Goal: Check status: Check status

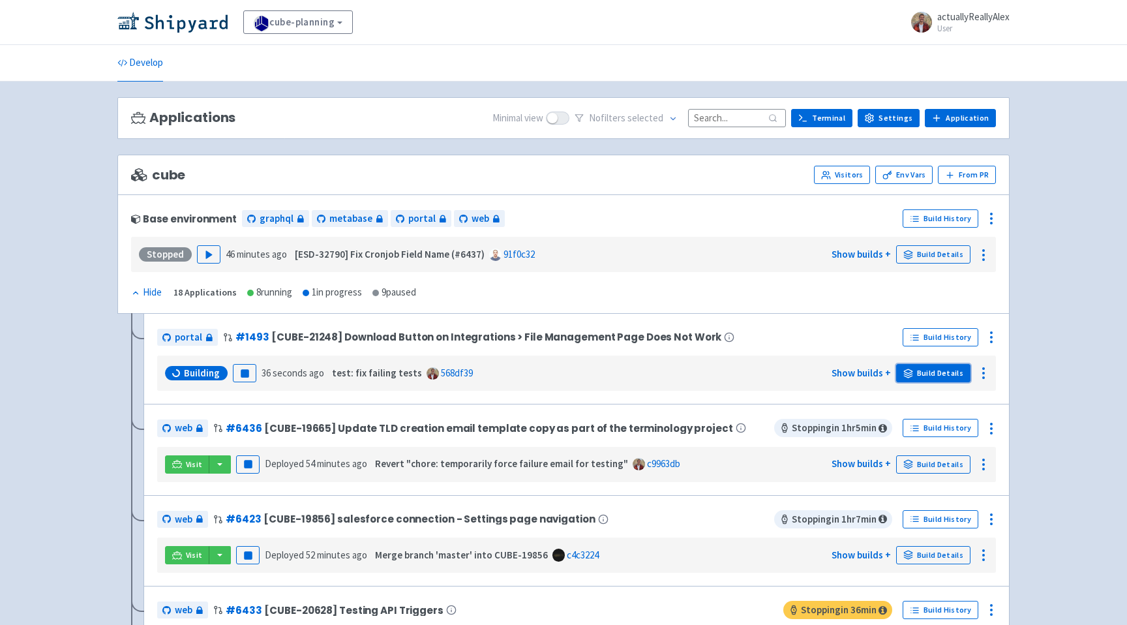
click at [944, 367] on link "Build Details" at bounding box center [933, 373] width 74 height 18
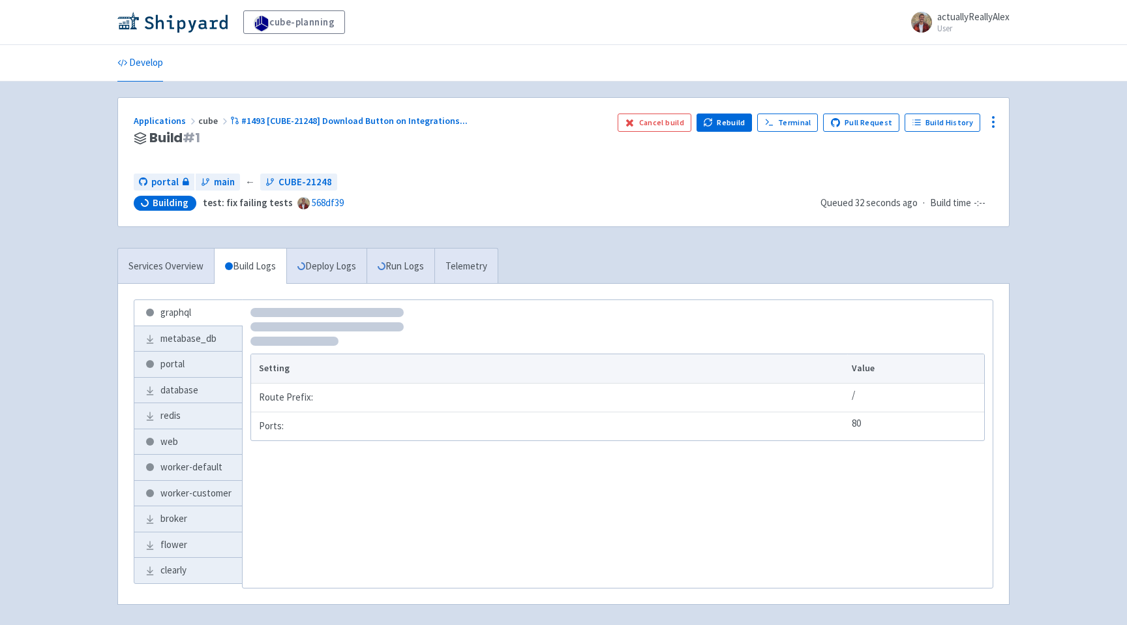
click at [271, 127] on div "Applications cube #1493 [CUBE-21248] Download Button on Integrations ..." at bounding box center [371, 121] width 474 height 15
click at [269, 105] on div "Applications cube #1493 [CUBE-21248] Download Button on Integrations ... Build …" at bounding box center [563, 162] width 891 height 129
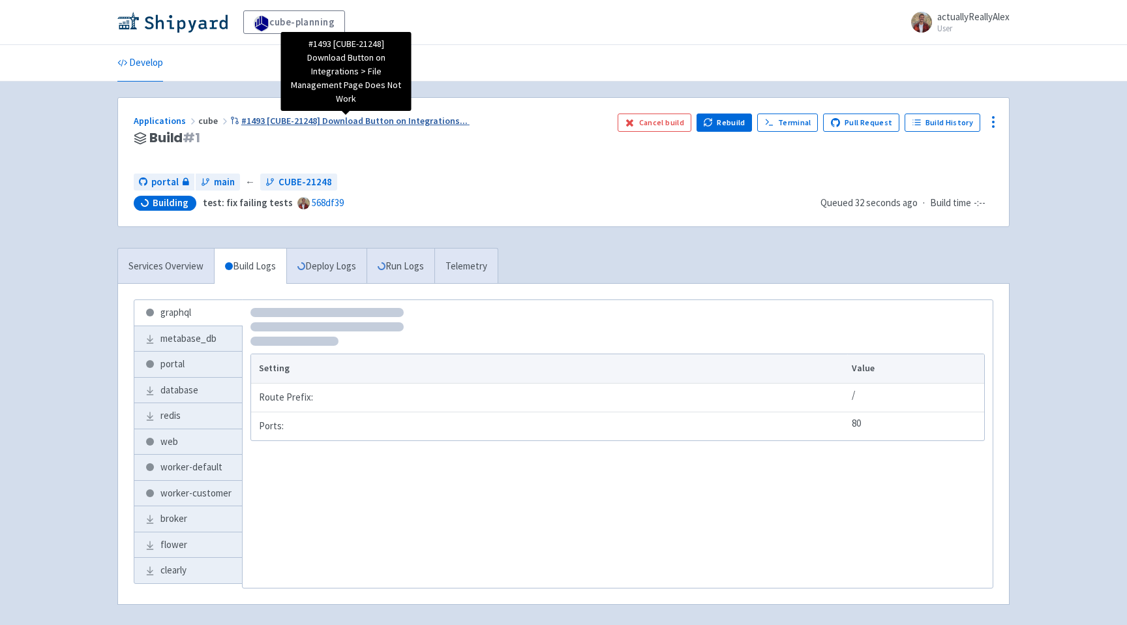
click at [272, 116] on span "#1493 [CUBE-21248] Download Button on Integrations ..." at bounding box center [354, 121] width 226 height 12
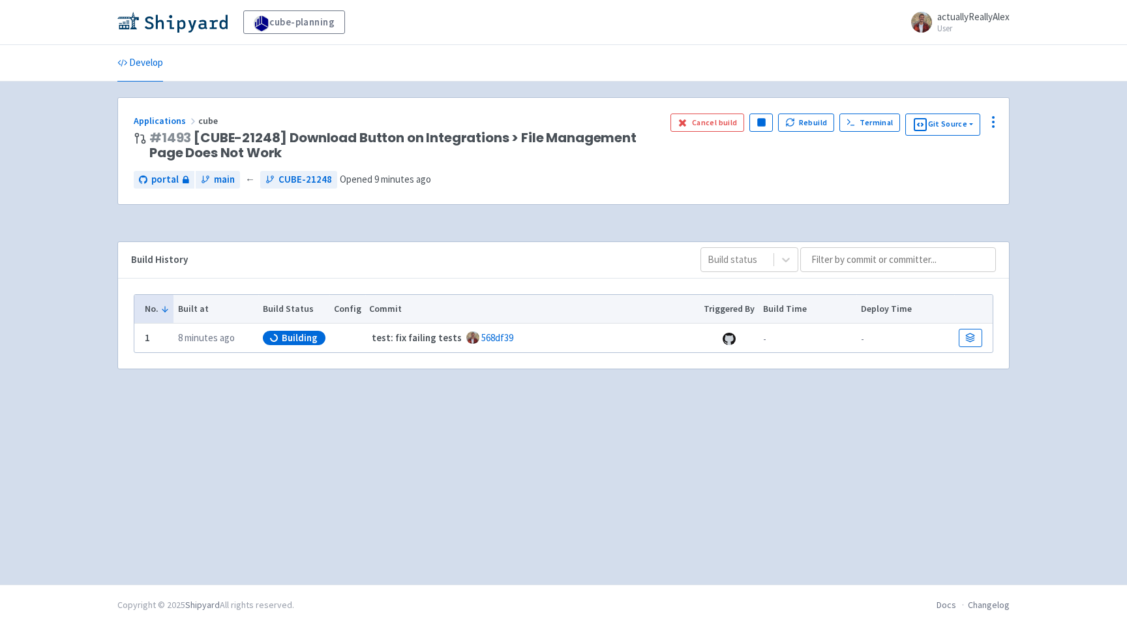
click at [971, 327] on td at bounding box center [973, 338] width 38 height 29
click at [970, 338] on icon at bounding box center [971, 336] width 8 height 4
click at [289, 344] on span "Starting" at bounding box center [300, 337] width 37 height 13
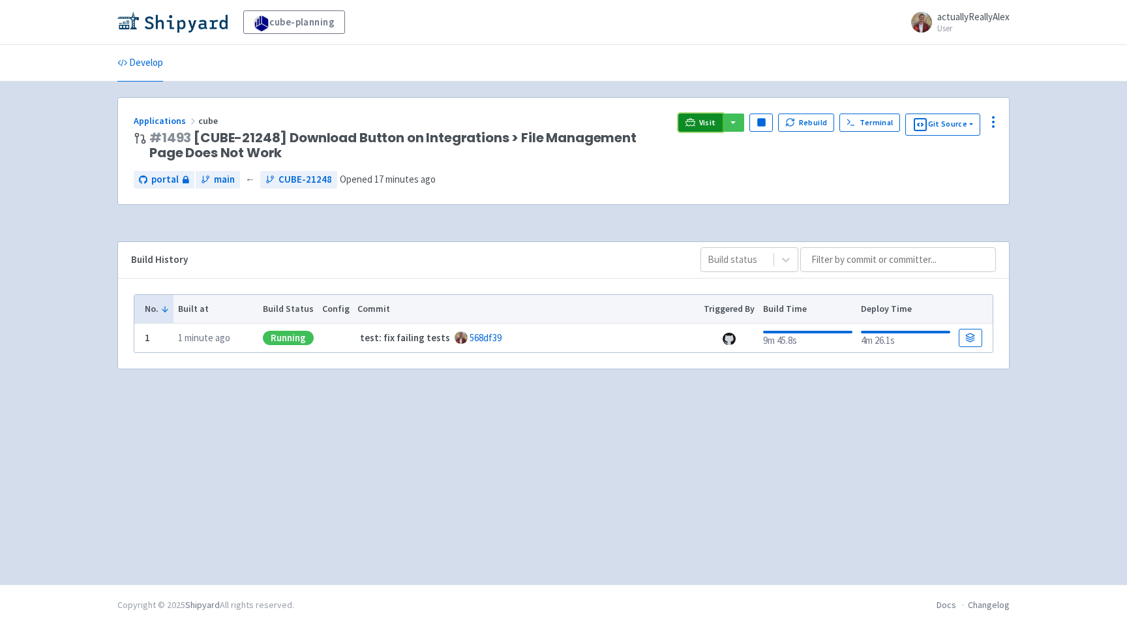
click at [708, 119] on span "Visit" at bounding box center [707, 122] width 17 height 10
click at [703, 126] on span "Visit" at bounding box center [707, 122] width 17 height 10
click at [714, 127] on span "Visit" at bounding box center [707, 122] width 17 height 10
